Goal: Task Accomplishment & Management: Use online tool/utility

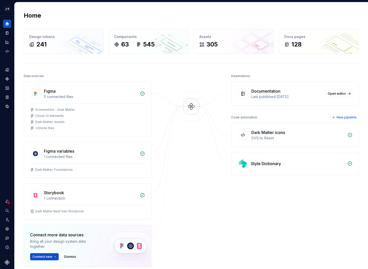
click at [215, 139] on div at bounding box center [191, 183] width 51 height 220
click at [183, 124] on img at bounding box center [192, 111] width 50 height 55
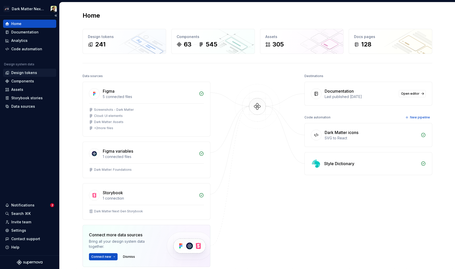
click at [18, 70] on div "Design tokens" at bounding box center [29, 73] width 53 height 8
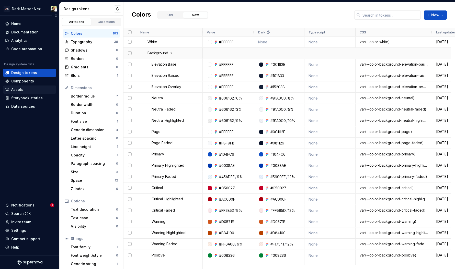
click at [32, 91] on div "Assets" at bounding box center [29, 89] width 49 height 5
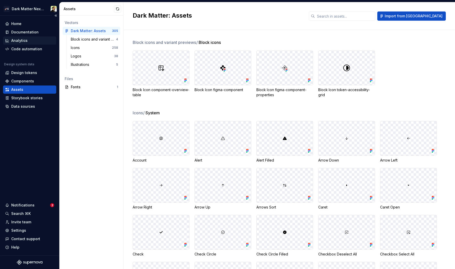
click at [15, 39] on div "Analytics" at bounding box center [19, 40] width 16 height 5
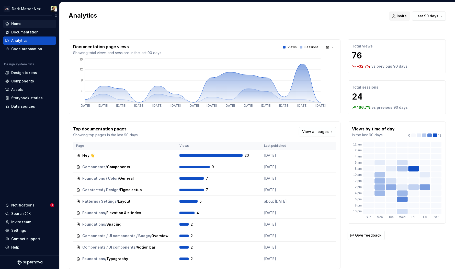
click at [27, 24] on div "Home" at bounding box center [29, 23] width 49 height 5
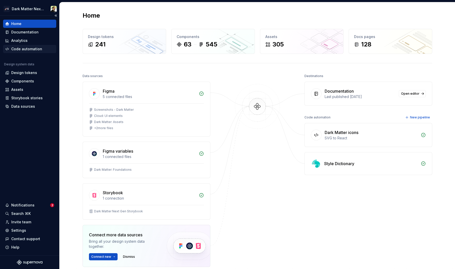
click at [30, 51] on div "Code automation" at bounding box center [26, 48] width 31 height 5
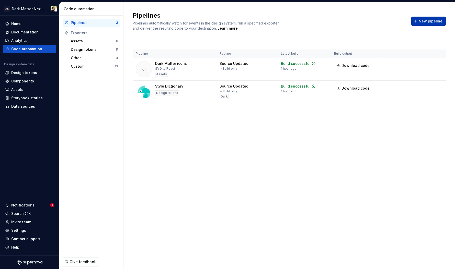
click at [368, 25] on button "New pipeline" at bounding box center [428, 21] width 34 height 9
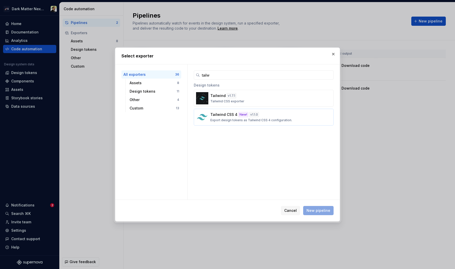
type input "tailw"
click at [246, 120] on p "Export design tokens as Tailwind CSS 4 configuration." at bounding box center [251, 120] width 82 height 4
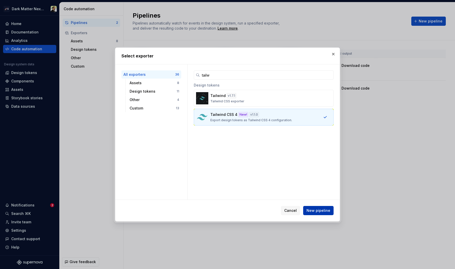
click at [322, 212] on span "New pipeline" at bounding box center [318, 210] width 24 height 5
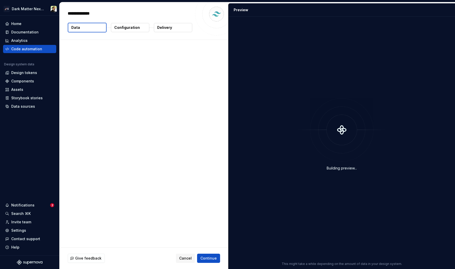
type textarea "*"
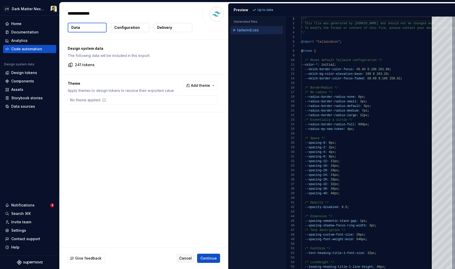
click at [131, 198] on div "Design system data The following data will be included in this export. 241 toke…" at bounding box center [144, 144] width 169 height 208
click at [20, 21] on div "Home" at bounding box center [29, 24] width 53 height 8
